Goal: Task Accomplishment & Management: Manage account settings

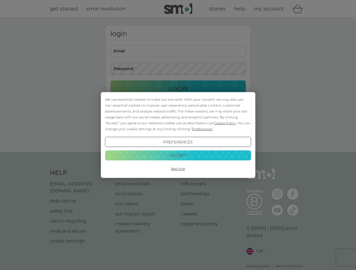
click at [225, 123] on span "Cookie Policy" at bounding box center [225, 123] width 22 height 4
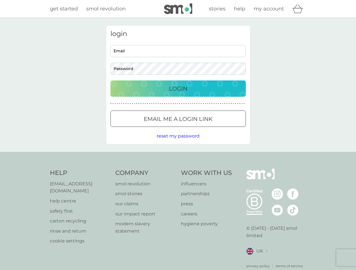
click at [201, 129] on div "login Email Password Login ● ● ● ● ● ● ● ● ● ● ● ● ● ● ● ● ● ● ● ● ● ● ● ● ● ● …" at bounding box center [178, 85] width 144 height 119
click at [178, 142] on div "login Email Password Login ● ● ● ● ● ● ● ● ● ● ● ● ● ● ● ● ● ● ● ● ● ● ● ● ● ● …" at bounding box center [178, 85] width 144 height 119
click at [178, 169] on div "Help [EMAIL_ADDRESS][DOMAIN_NAME] help centre safety first carton recycling rin…" at bounding box center [178, 219] width 256 height 100
click at [178, 155] on div "Help [EMAIL_ADDRESS][DOMAIN_NAME] help centre safety first carton recycling rin…" at bounding box center [178, 219] width 356 height 134
